Goal: Information Seeking & Learning: Find specific fact

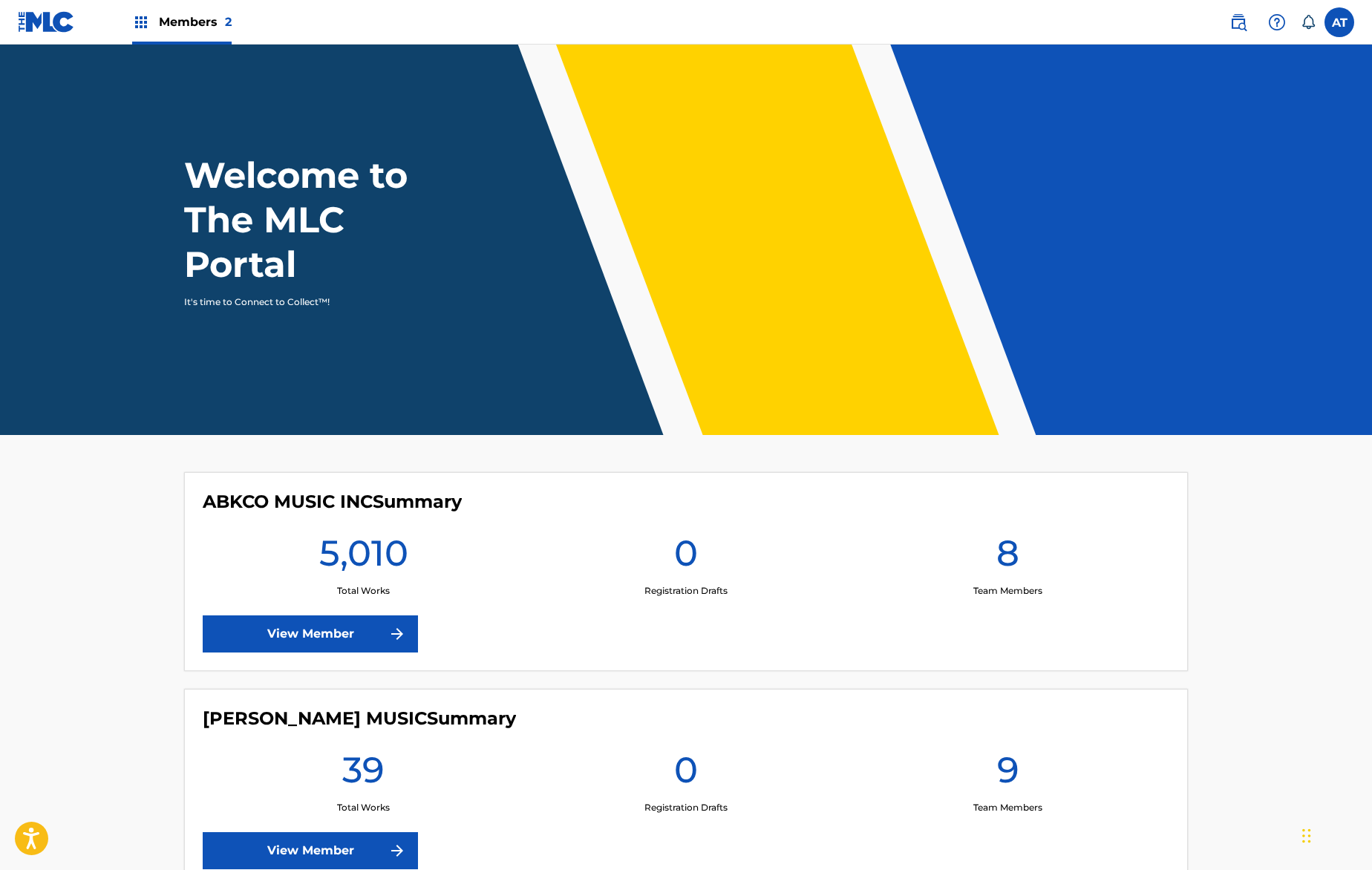
click at [1246, 13] on img at bounding box center [1238, 22] width 18 height 18
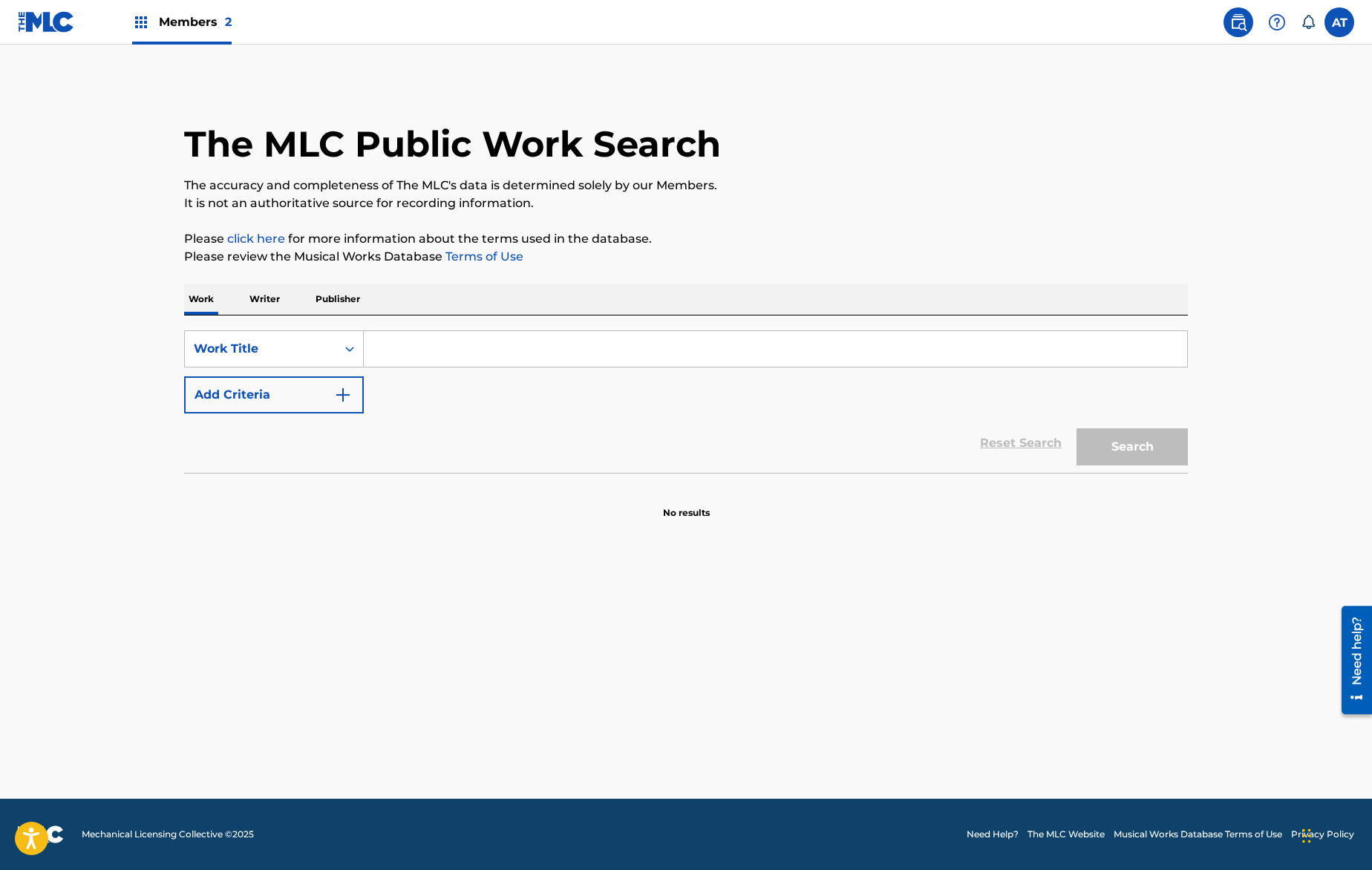
click at [477, 342] on input "Search Form" at bounding box center [775, 348] width 823 height 35
type input "i wish he didn't trust me so much"
click at [1076, 429] on button "Search" at bounding box center [1132, 447] width 111 height 37
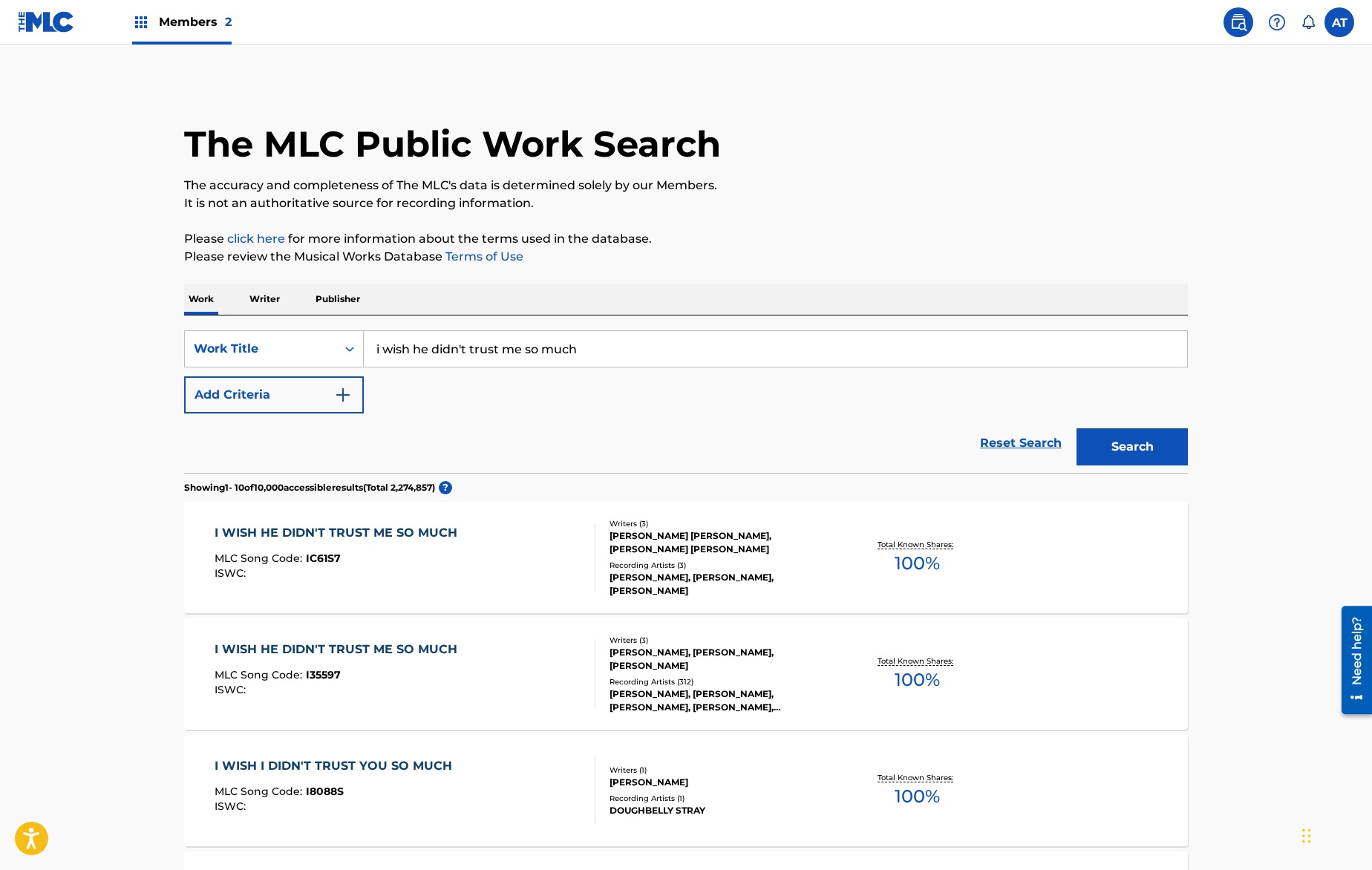
click at [514, 660] on div "I WISH HE DIDN'T TRUST ME SO MUCH MLC Song Code : I35597 ISWC :" at bounding box center [405, 674] width 382 height 67
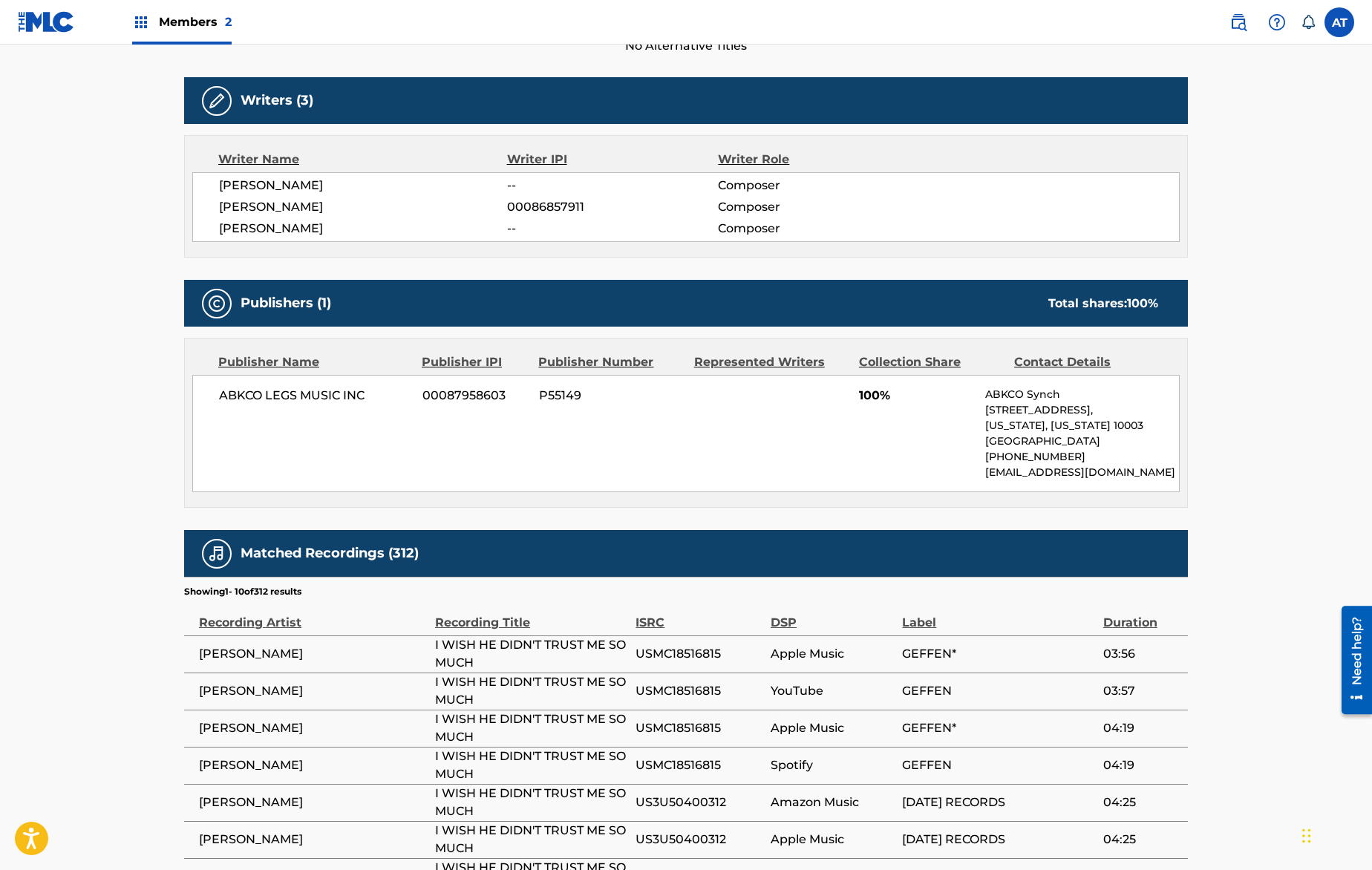
scroll to position [148, 0]
